Goal: Navigation & Orientation: Find specific page/section

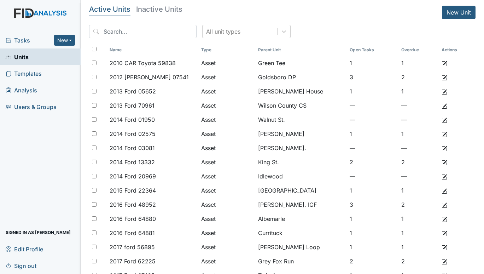
click at [23, 39] on span "Tasks" at bounding box center [30, 40] width 48 height 8
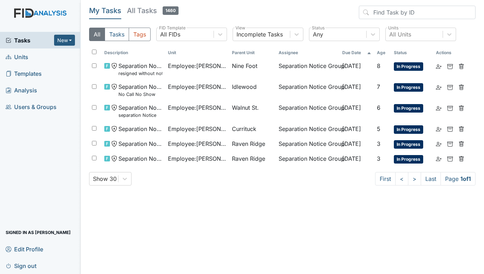
click at [18, 57] on span "Units" at bounding box center [17, 56] width 23 height 11
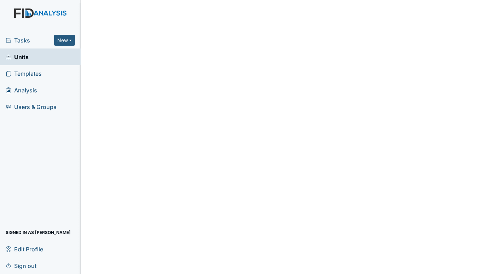
click at [24, 36] on span "Tasks" at bounding box center [30, 40] width 48 height 8
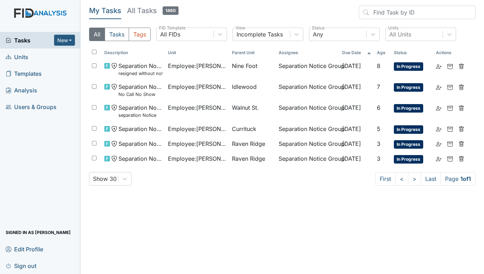
click at [19, 58] on span "Units" at bounding box center [17, 56] width 23 height 11
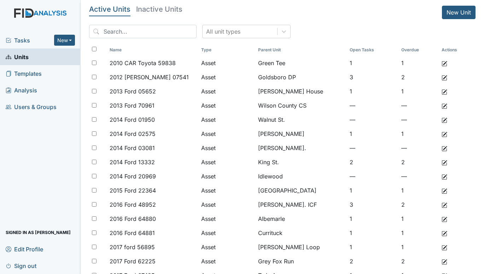
click at [29, 39] on span "Tasks" at bounding box center [30, 40] width 48 height 8
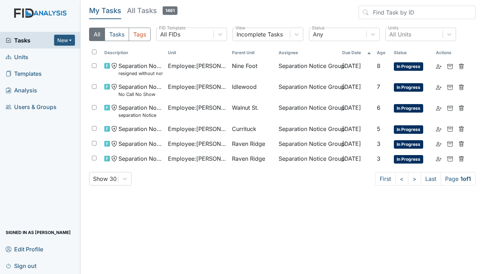
click at [28, 38] on span "Tasks" at bounding box center [30, 40] width 48 height 8
click at [20, 58] on span "Units" at bounding box center [17, 56] width 23 height 11
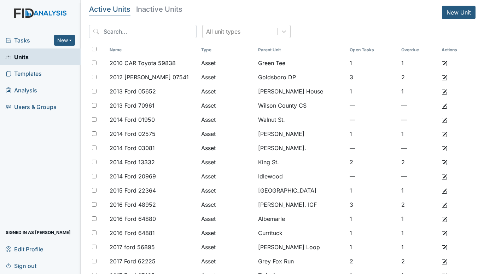
click at [19, 36] on span "Tasks" at bounding box center [30, 40] width 48 height 8
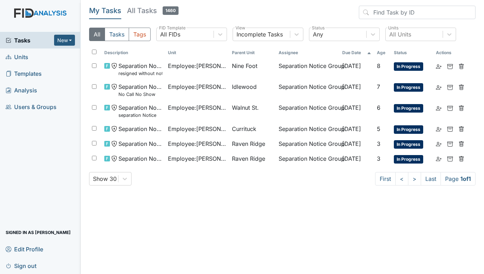
click at [16, 53] on span "Units" at bounding box center [17, 56] width 23 height 11
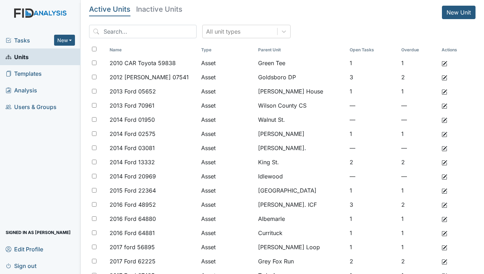
click at [26, 40] on span "Tasks" at bounding box center [30, 40] width 48 height 8
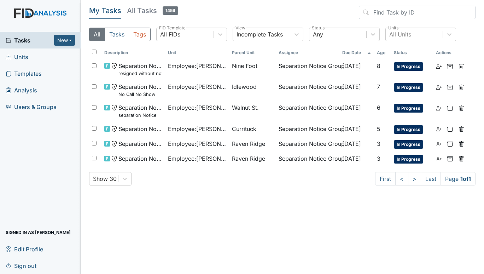
click at [19, 54] on span "Units" at bounding box center [17, 56] width 23 height 11
